Goal: Transaction & Acquisition: Book appointment/travel/reservation

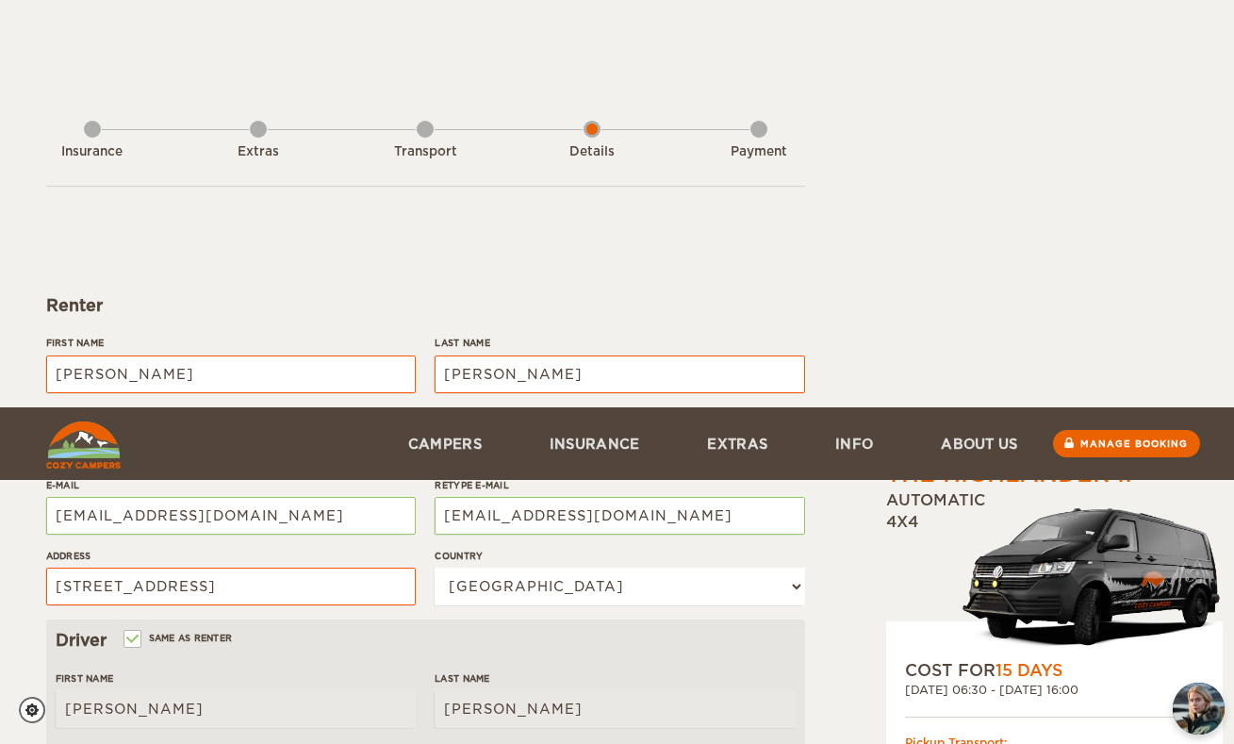
select select "03"
select select "09"
select select "1986"
select select "222"
select select "03"
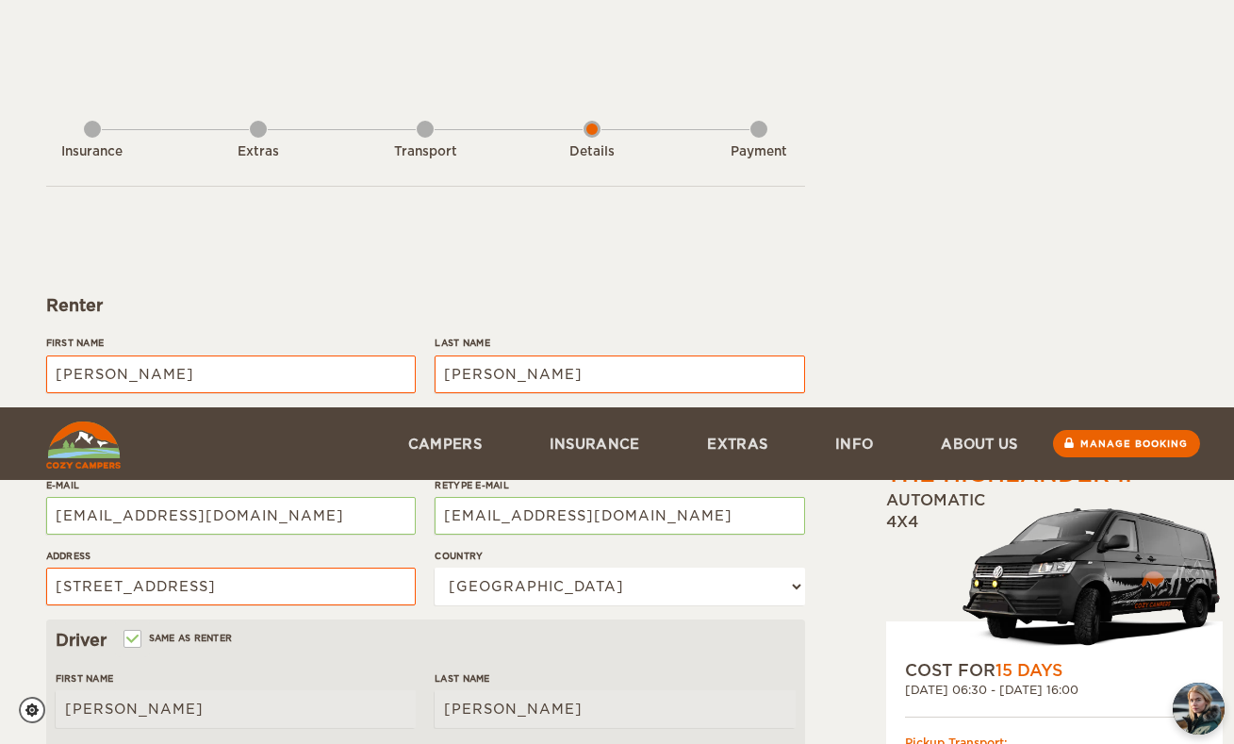
select select "09"
select select "1986"
select select "2"
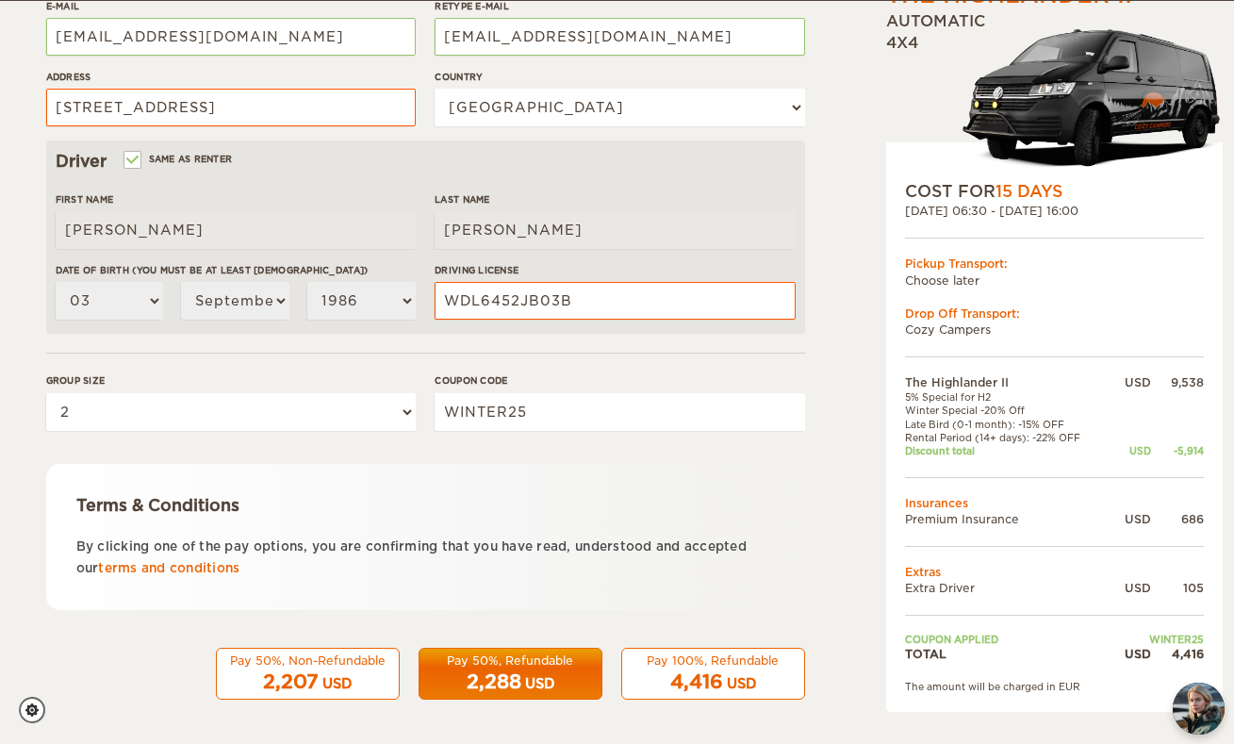
type input "WDL6452JB03B"
click at [698, 655] on div "Pay 100%, Refundable" at bounding box center [712, 660] width 159 height 16
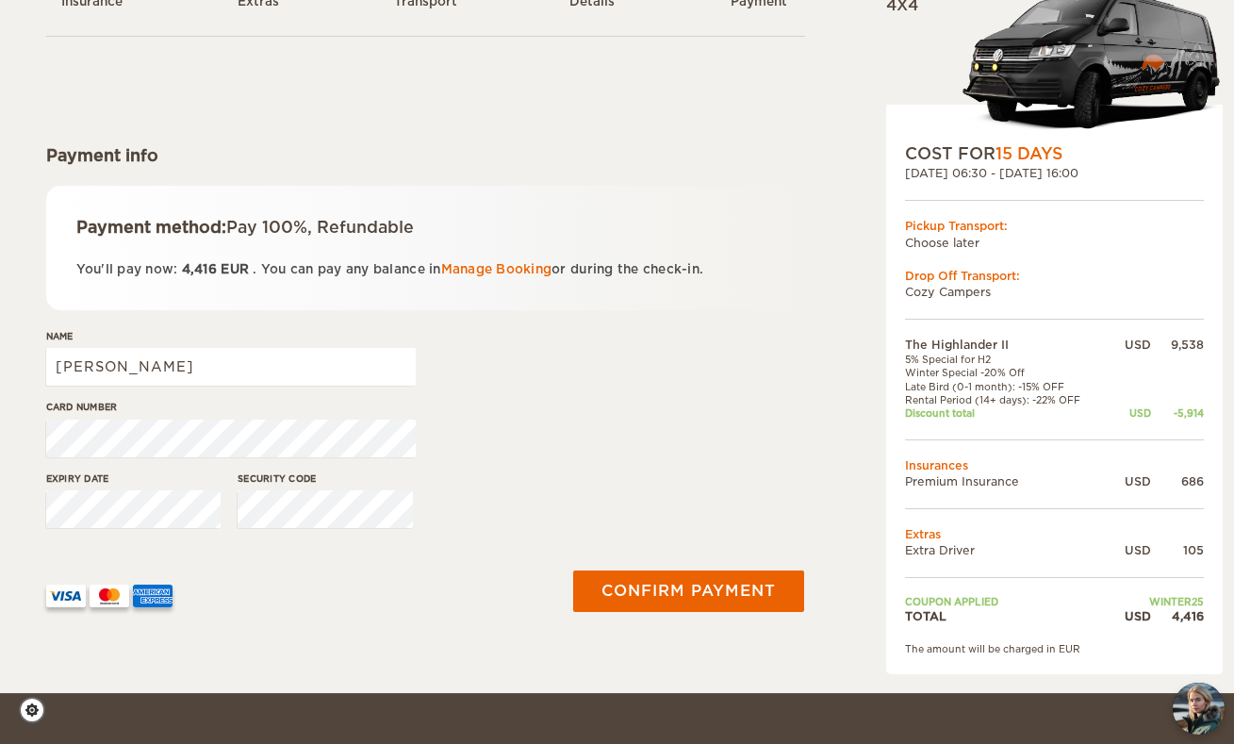
scroll to position [150, 0]
